Goal: Transaction & Acquisition: Purchase product/service

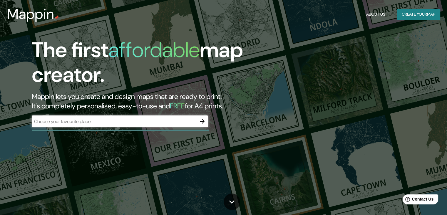
click at [149, 126] on div "​" at bounding box center [120, 121] width 176 height 12
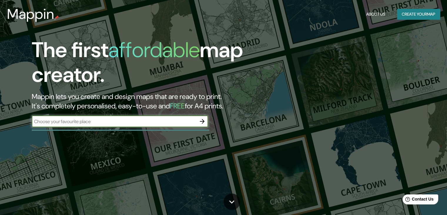
click at [149, 124] on input "text" at bounding box center [114, 121] width 165 height 7
paste input "[URL][DOMAIN_NAME]"
type input "[URL][DOMAIN_NAME]"
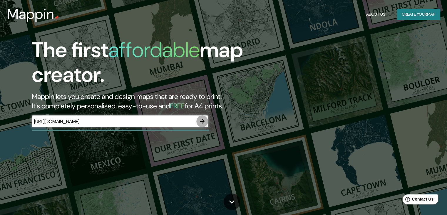
scroll to position [0, 0]
click at [201, 120] on icon "button" at bounding box center [202, 121] width 7 height 7
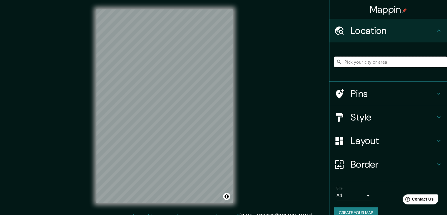
click at [368, 60] on input "Pick your city or area" at bounding box center [390, 61] width 113 height 11
click at [351, 63] on input "Pick your city or area" at bounding box center [390, 61] width 113 height 11
paste input "[GEOGRAPHIC_DATA]"
type input "[GEOGRAPHIC_DATA], [GEOGRAPHIC_DATA], [GEOGRAPHIC_DATA][PERSON_NAME], [GEOGRAPH…"
click at [441, 61] on icon "Clear" at bounding box center [443, 62] width 4 height 4
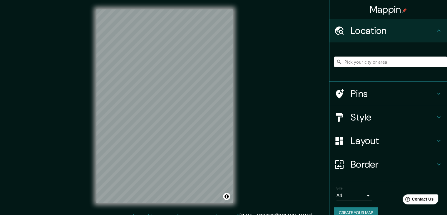
click at [414, 28] on h4 "Location" at bounding box center [393, 31] width 85 height 12
click at [439, 31] on div "Location" at bounding box center [389, 31] width 118 height 24
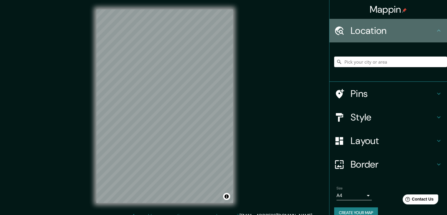
click at [438, 31] on div "Location" at bounding box center [389, 31] width 118 height 24
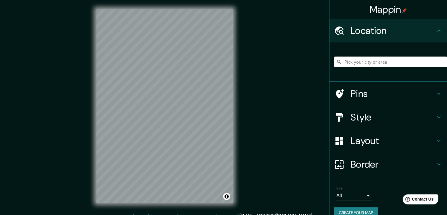
click at [435, 31] on icon at bounding box center [438, 30] width 7 height 7
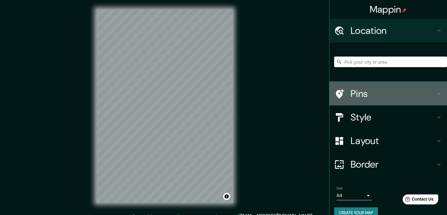
click at [435, 96] on icon at bounding box center [438, 93] width 7 height 7
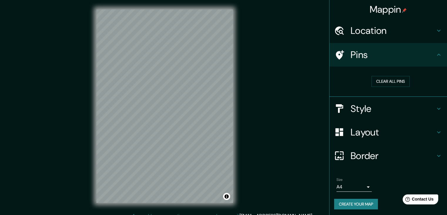
click at [435, 55] on icon at bounding box center [438, 54] width 7 height 7
click at [433, 36] on div "Location" at bounding box center [389, 31] width 118 height 24
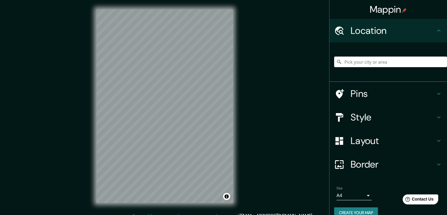
click at [242, 56] on div "© Mapbox © OpenStreetMap Improve this map" at bounding box center [165, 106] width 156 height 212
click at [184, 3] on div "© Mapbox © OpenStreetMap Improve this map" at bounding box center [165, 106] width 156 height 212
click at [180, 204] on div "© Mapbox © OpenStreetMap Improve this map" at bounding box center [165, 106] width 156 height 212
